Goal: Information Seeking & Learning: Compare options

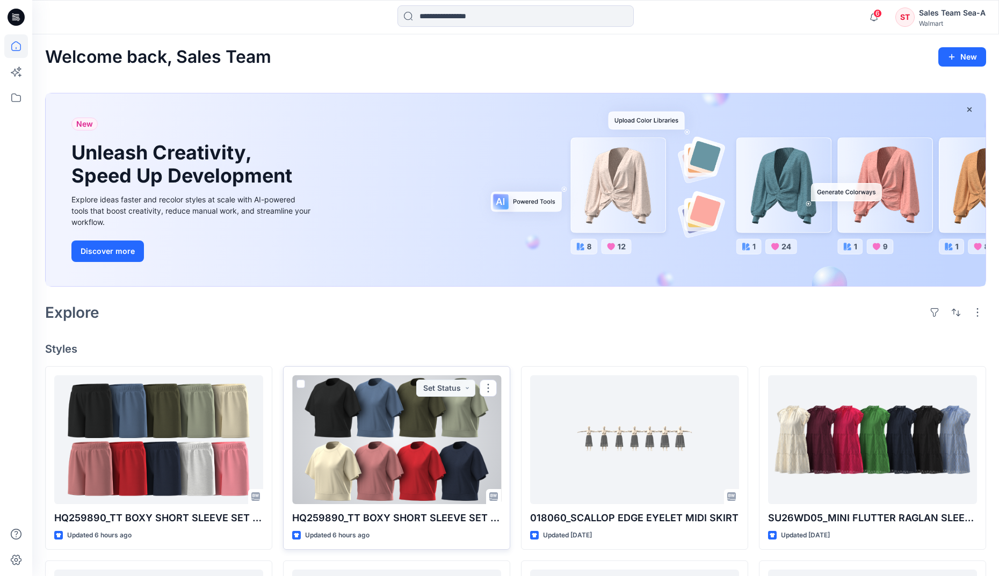
click at [334, 458] on div at bounding box center [396, 440] width 209 height 129
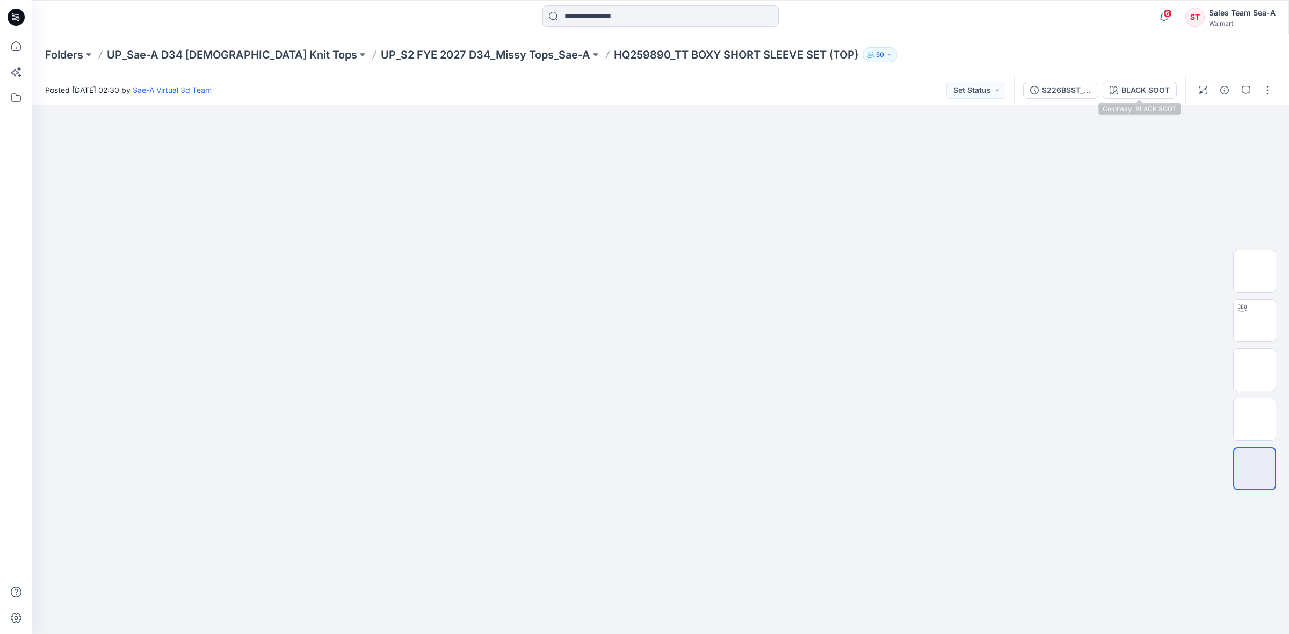
click at [1008, 84] on div "BLACK SOOT" at bounding box center [1146, 90] width 48 height 12
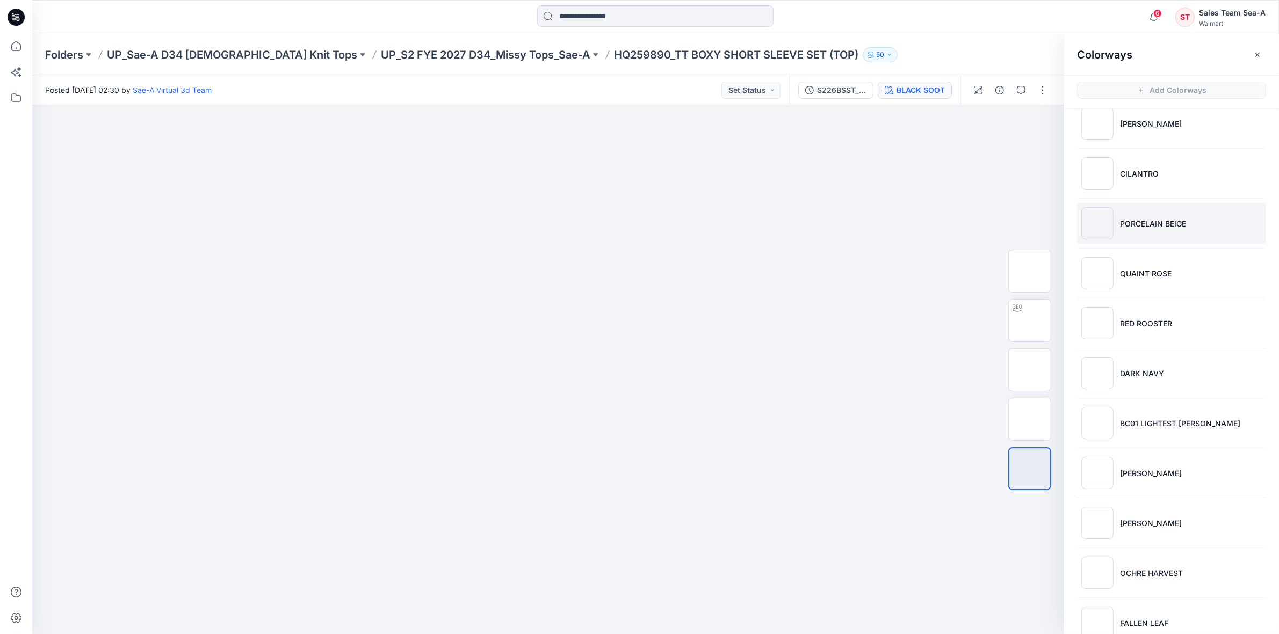
scroll to position [143, 0]
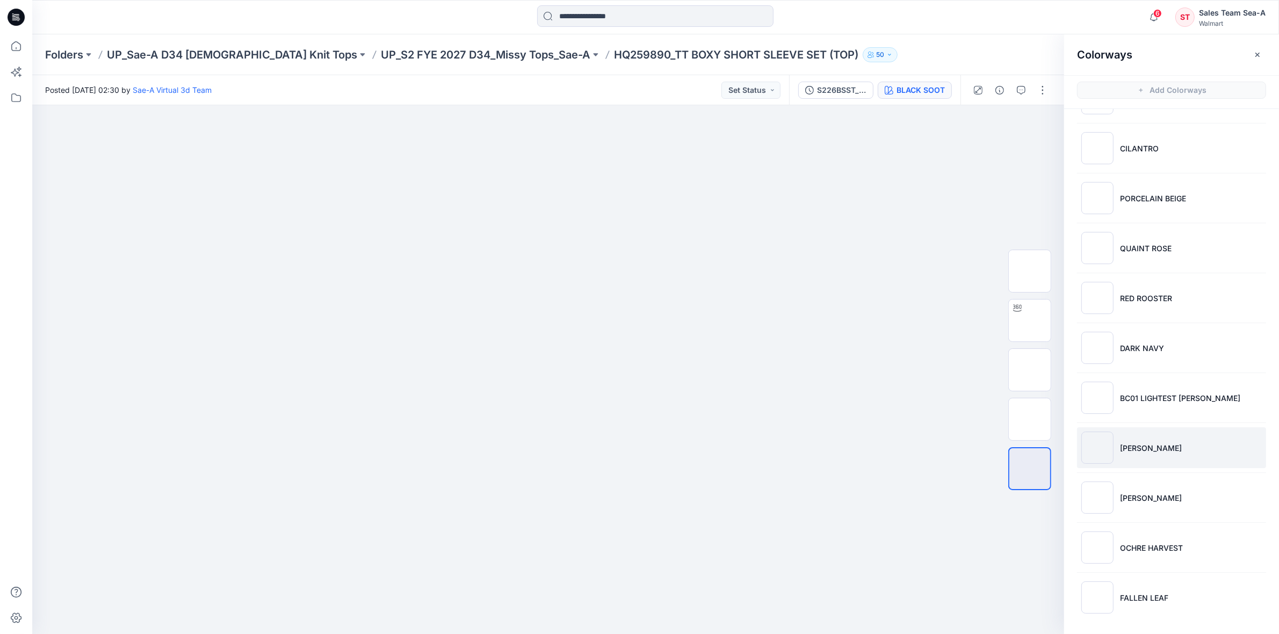
click at [1008, 453] on p "[PERSON_NAME]" at bounding box center [1151, 448] width 62 height 11
click at [1008, 129] on button "button" at bounding box center [1040, 123] width 19 height 19
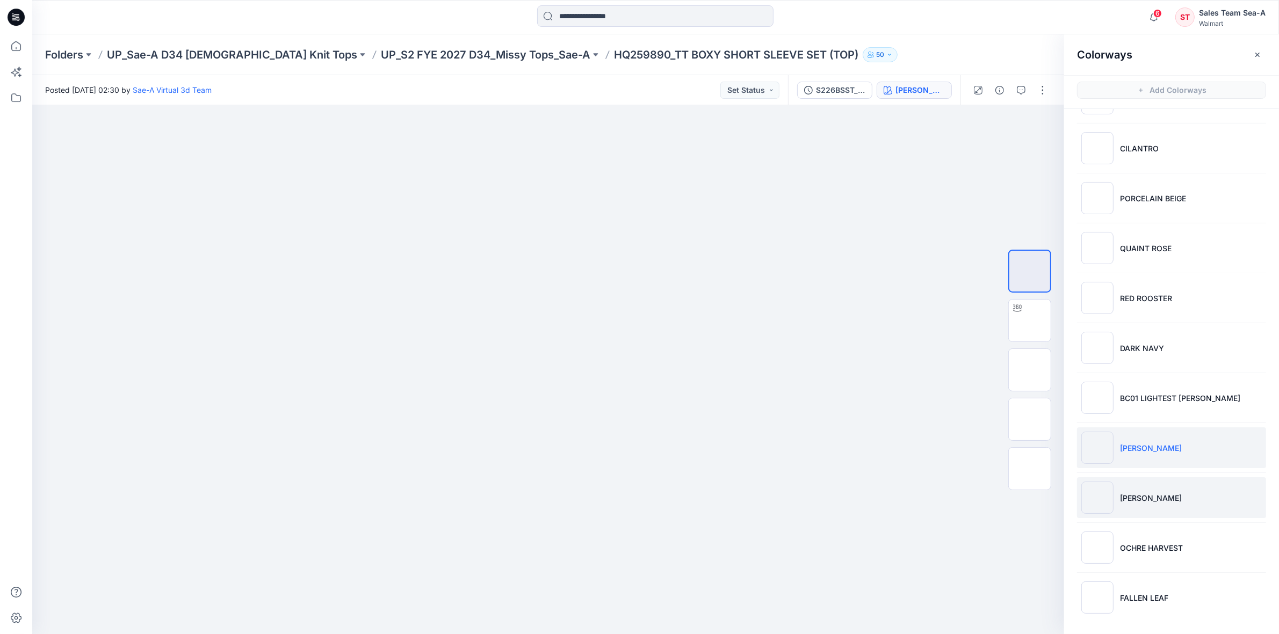
click at [1008, 501] on li "[PERSON_NAME]" at bounding box center [1171, 498] width 189 height 41
click at [1008, 120] on button "button" at bounding box center [1040, 123] width 19 height 19
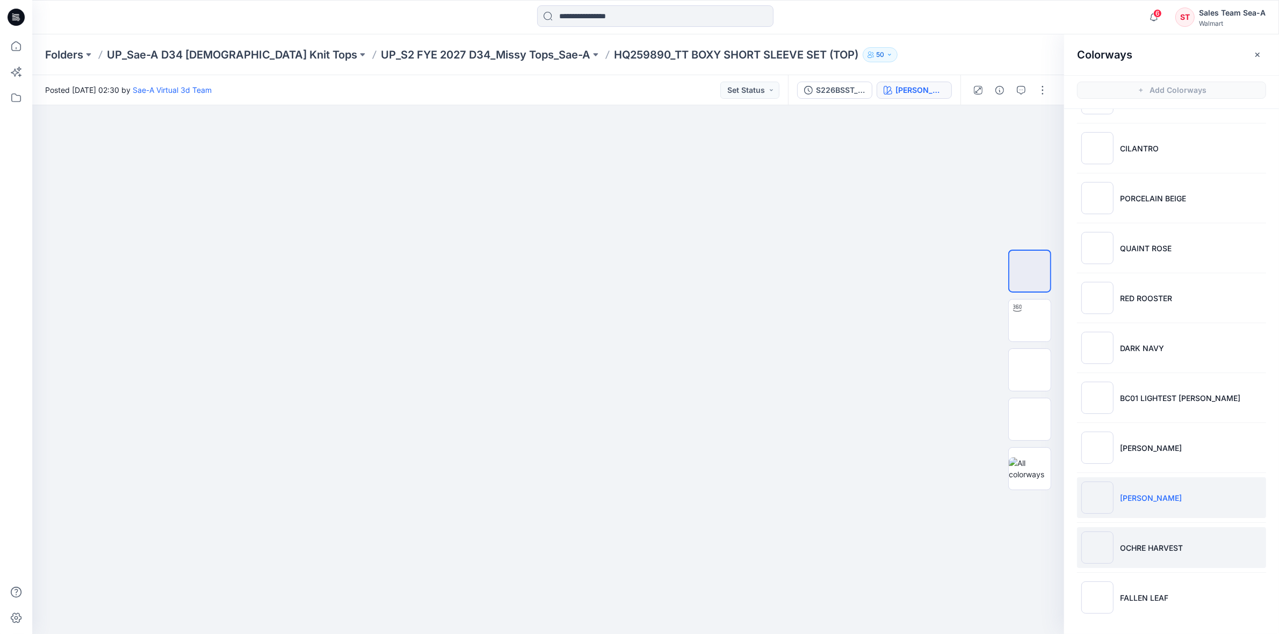
click at [1008, 545] on p "OCHRE HARVEST" at bounding box center [1151, 548] width 63 height 11
click at [1008, 122] on icon "button" at bounding box center [1040, 123] width 9 height 9
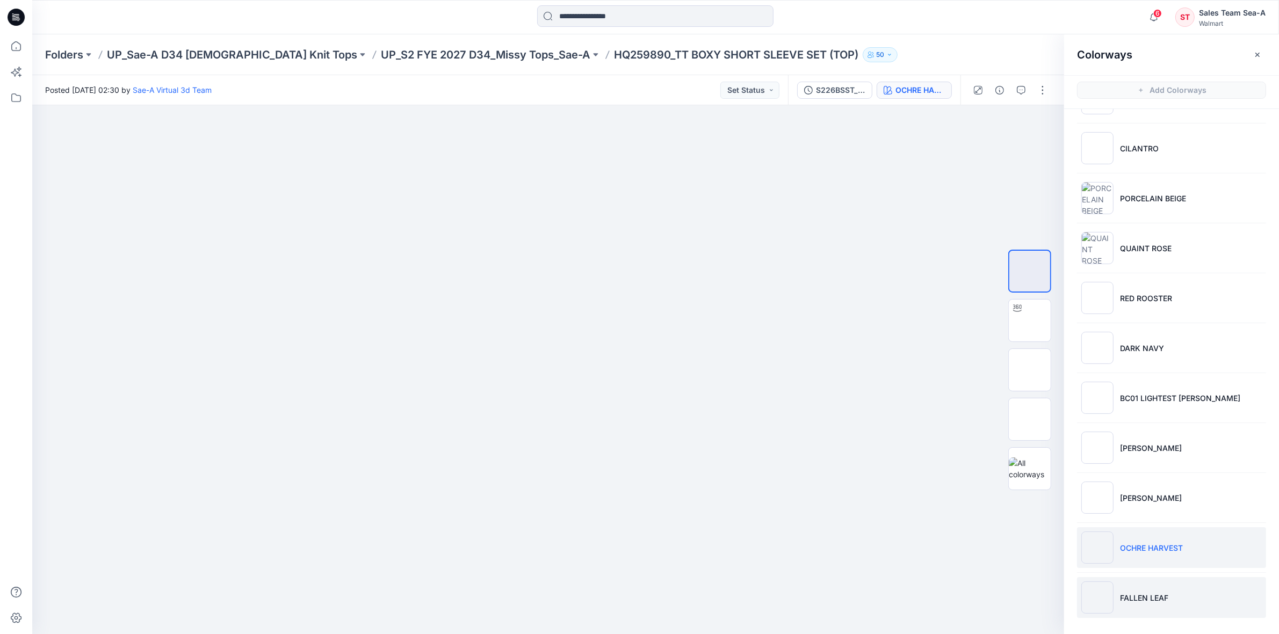
click at [1008, 576] on li "FALLEN LEAF" at bounding box center [1171, 598] width 189 height 41
click at [1008, 114] on button "button" at bounding box center [1040, 123] width 19 height 19
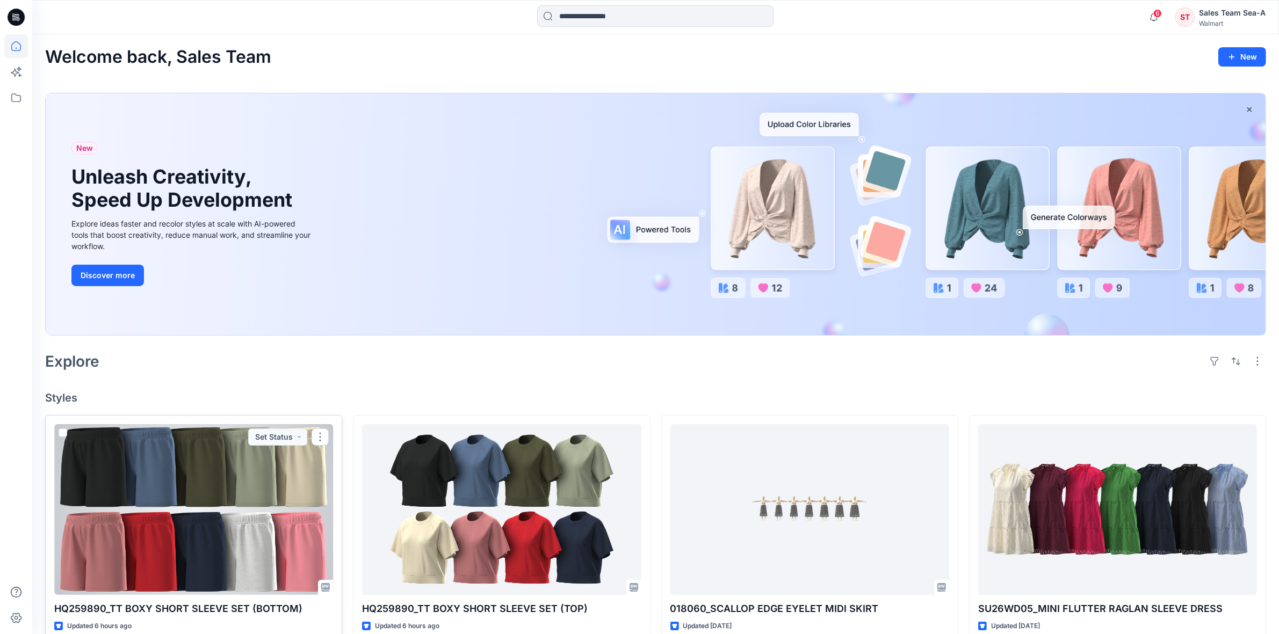
click at [222, 509] on div at bounding box center [193, 509] width 279 height 171
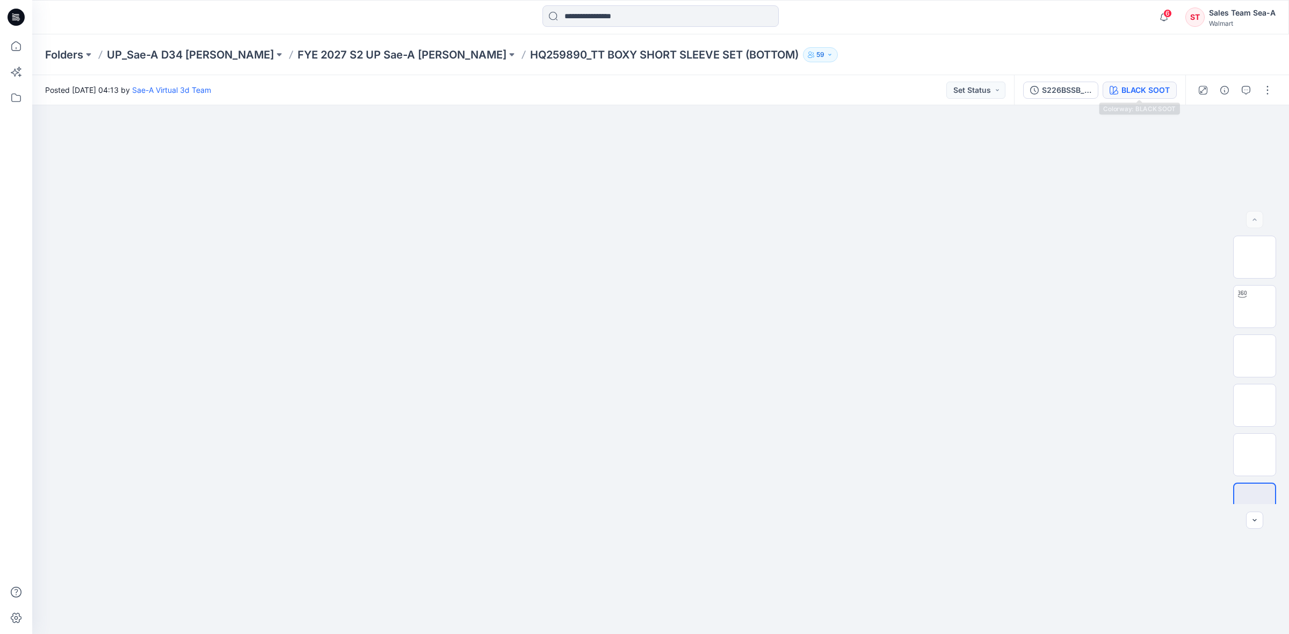
click at [1008, 90] on div "BLACK SOOT" at bounding box center [1146, 90] width 48 height 12
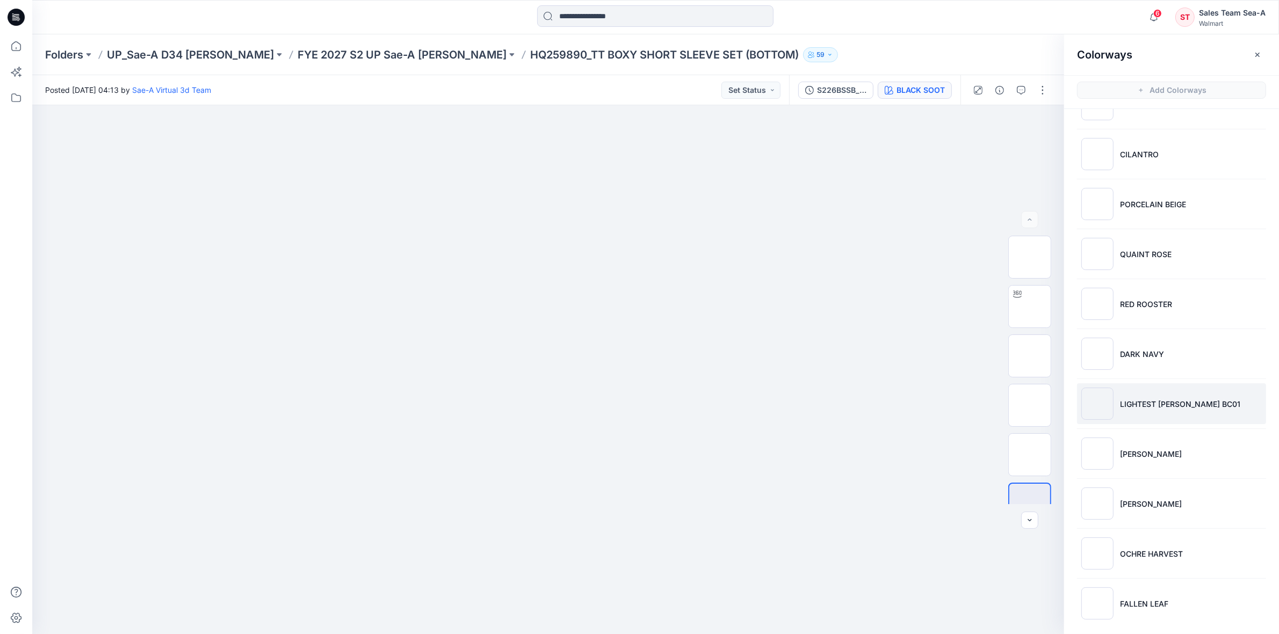
scroll to position [143, 0]
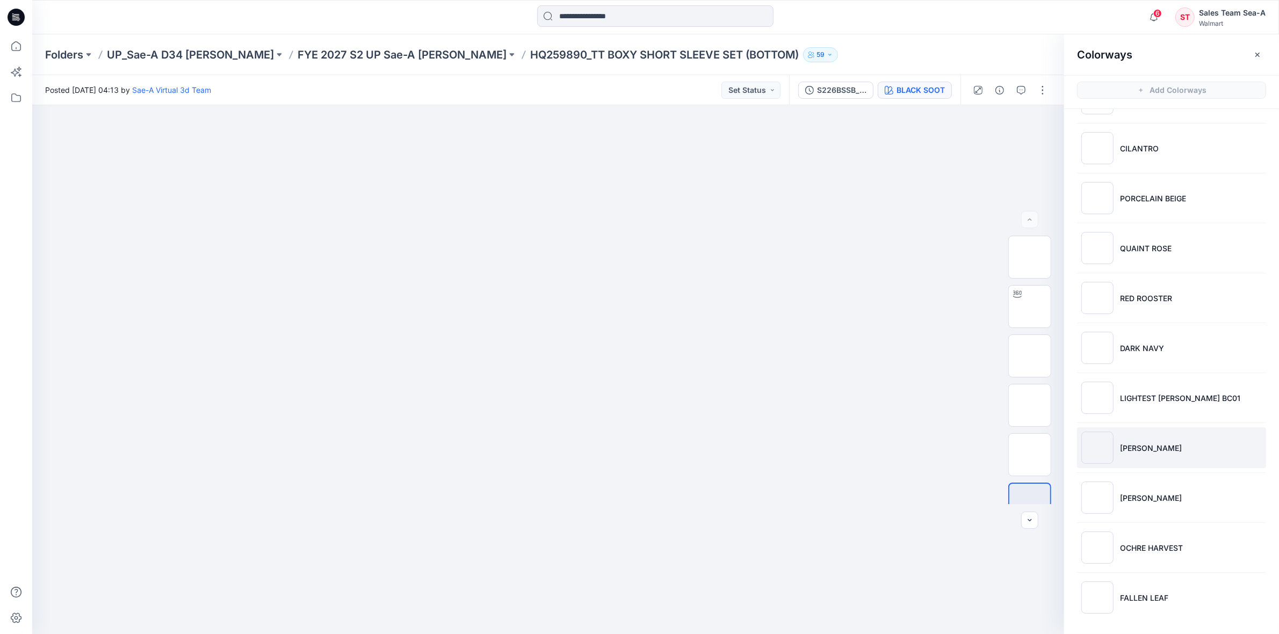
click at [1008, 442] on li "[PERSON_NAME]" at bounding box center [1171, 448] width 189 height 41
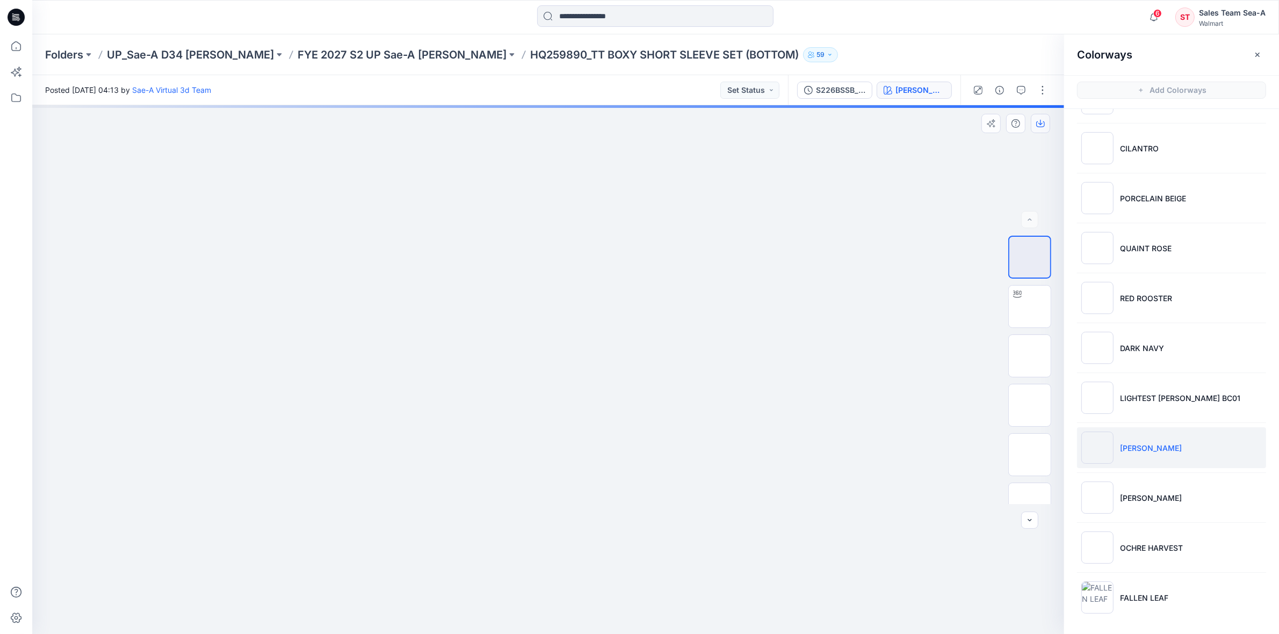
click at [1008, 121] on button "button" at bounding box center [1040, 123] width 19 height 19
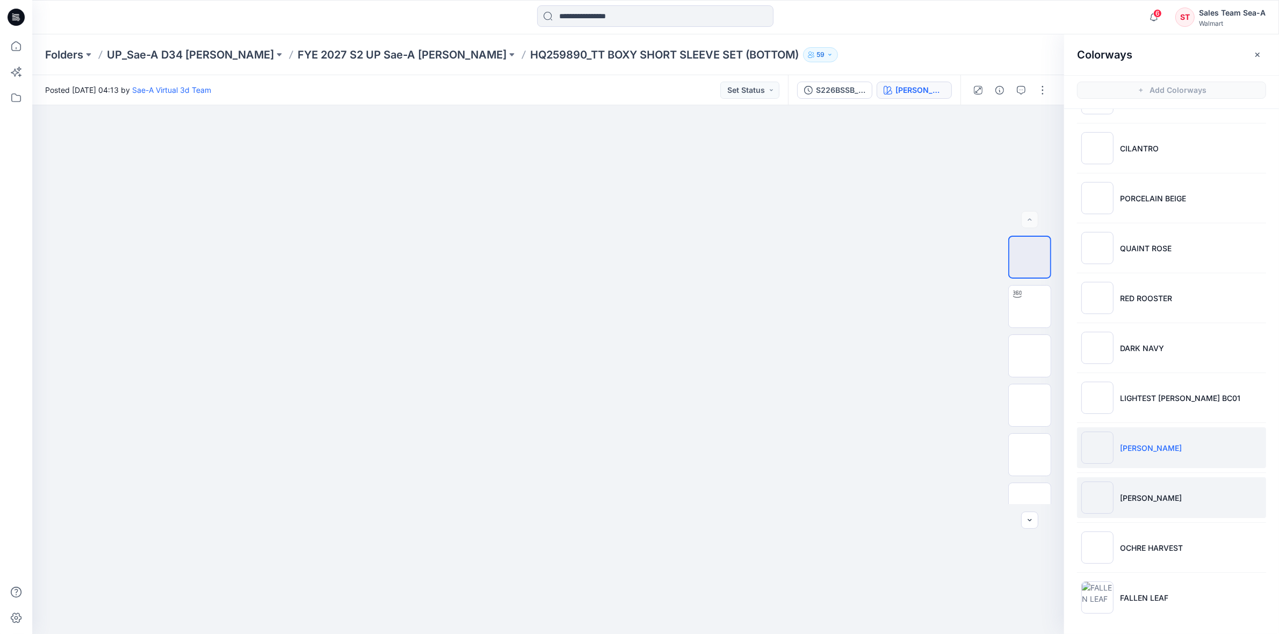
click at [1008, 508] on li "[PERSON_NAME]" at bounding box center [1171, 498] width 189 height 41
click at [1008, 122] on button "button" at bounding box center [1040, 123] width 19 height 19
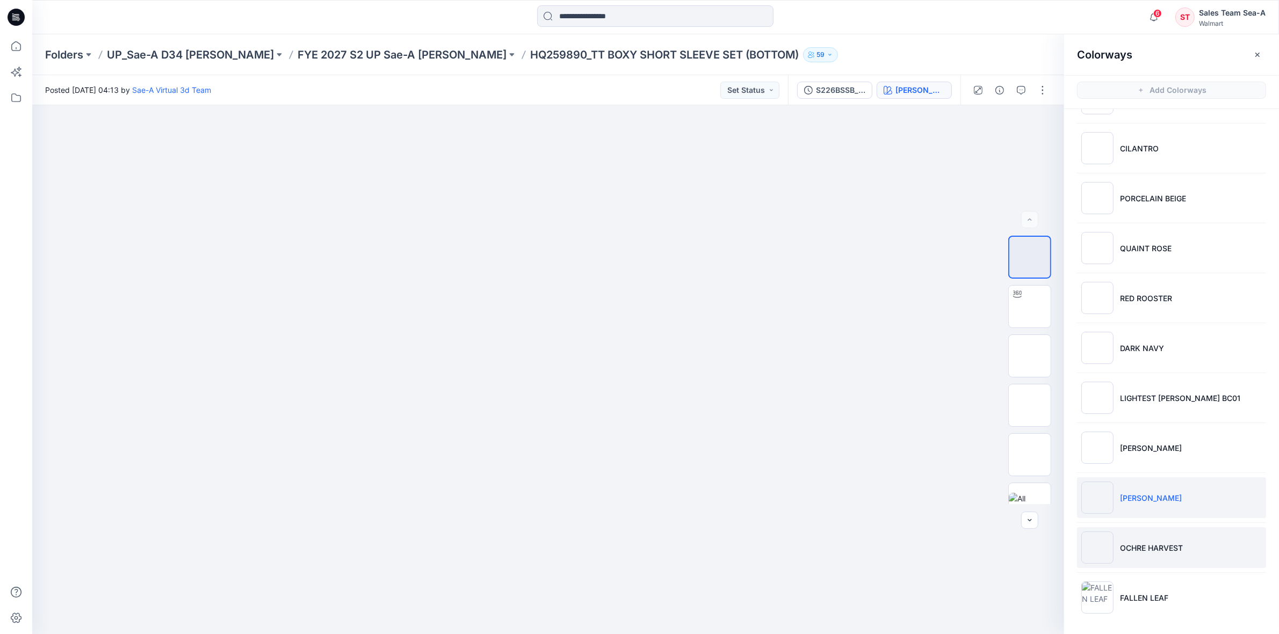
click at [1008, 532] on li "OCHRE HARVEST" at bounding box center [1171, 548] width 189 height 41
click at [1008, 121] on button "button" at bounding box center [1040, 123] width 19 height 19
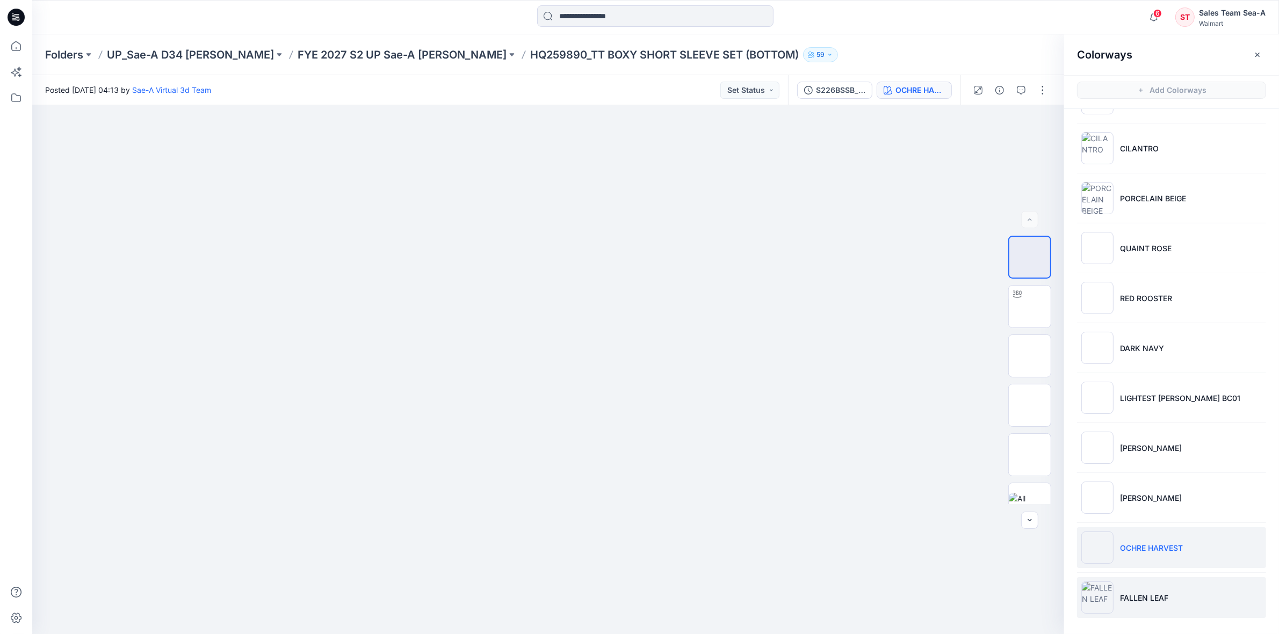
click at [1008, 576] on li "FALLEN LEAF" at bounding box center [1171, 598] width 189 height 41
click at [1008, 126] on icon "button" at bounding box center [1040, 123] width 9 height 9
